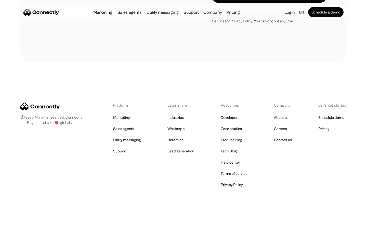
scroll to position [963, 0]
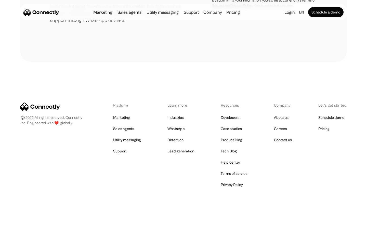
scroll to position [236, 0]
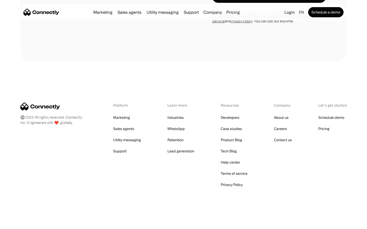
scroll to position [205, 0]
